Goal: Task Accomplishment & Management: Manage account settings

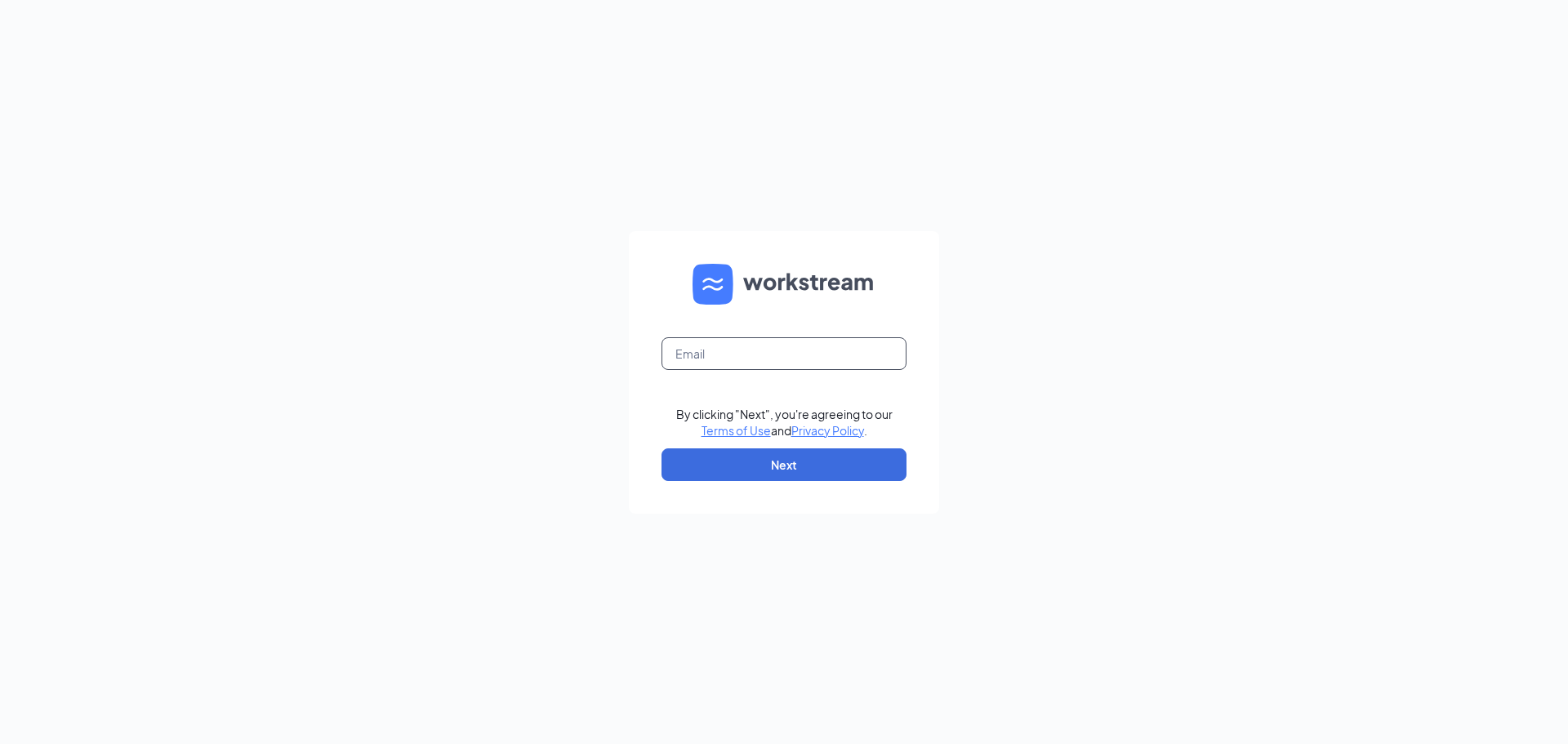
click at [712, 360] on input "text" at bounding box center [784, 353] width 245 height 32
type input "[EMAIL_ADDRESS][DOMAIN_NAME]"
click at [784, 463] on button "Next" at bounding box center [784, 465] width 245 height 32
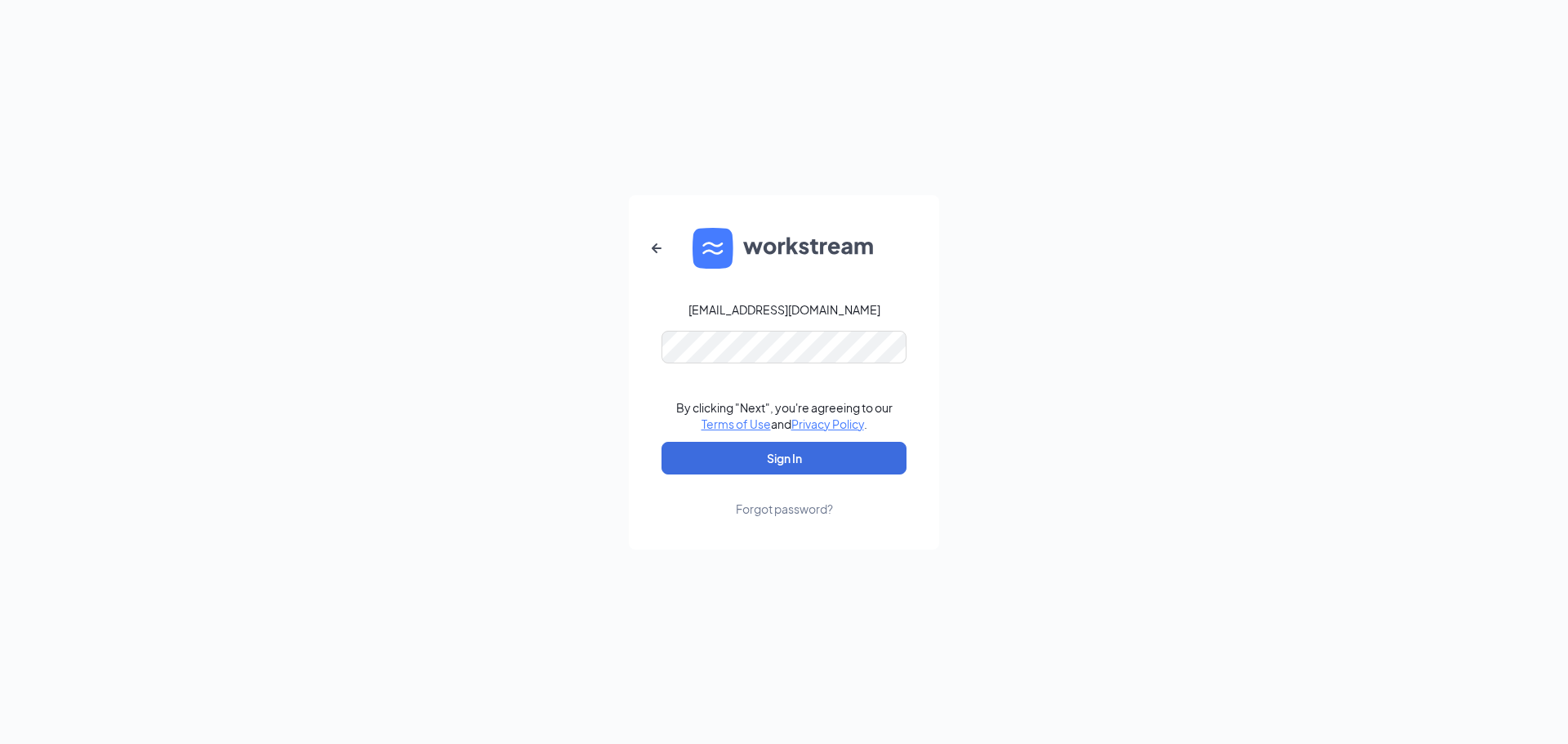
click at [765, 509] on div "Forgot password?" at bounding box center [784, 508] width 97 height 16
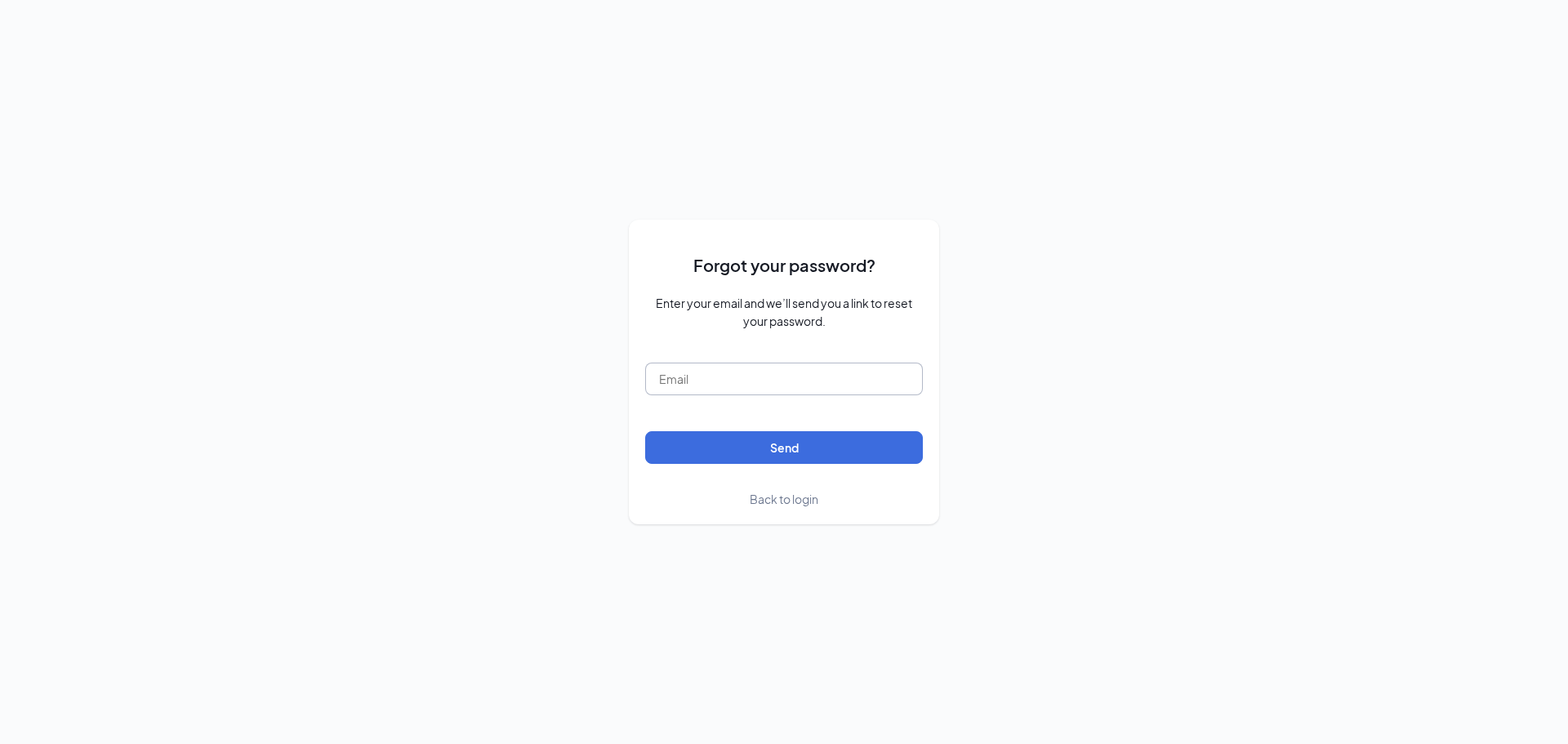
click at [711, 382] on input "text" at bounding box center [784, 379] width 278 height 32
type input "[EMAIL_ADDRESS][DOMAIN_NAME]"
click at [784, 443] on button "Send" at bounding box center [784, 447] width 278 height 32
click at [781, 499] on span "Back to login" at bounding box center [784, 498] width 69 height 14
